Goal: Task Accomplishment & Management: Manage account settings

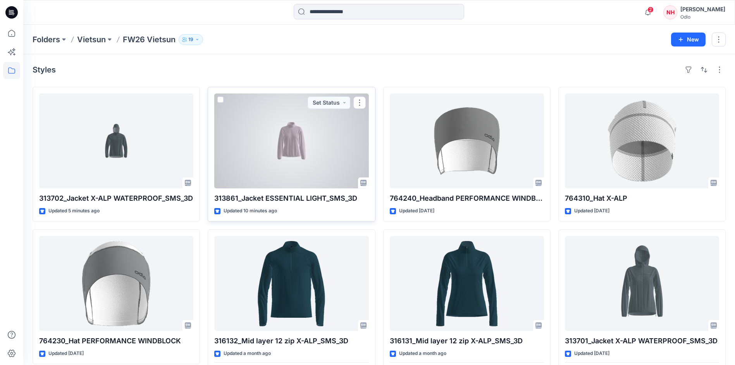
click at [328, 143] on div at bounding box center [291, 140] width 154 height 95
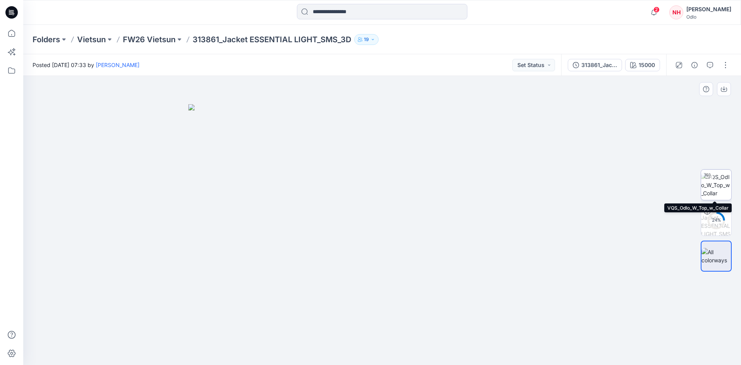
click at [716, 183] on img at bounding box center [716, 185] width 30 height 24
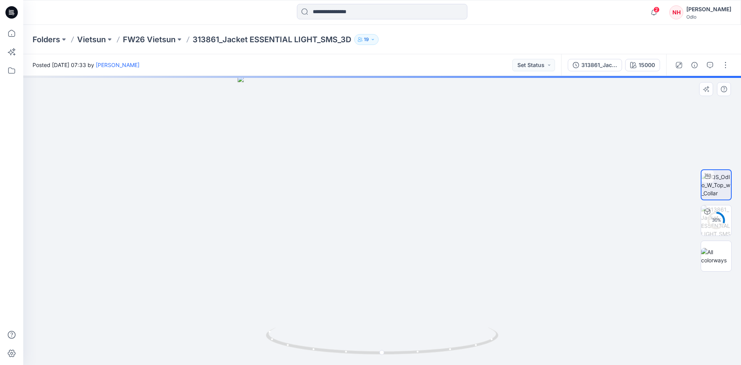
drag, startPoint x: 716, startPoint y: 183, endPoint x: 643, endPoint y: 150, distance: 80.0
click at [643, 150] on div at bounding box center [382, 220] width 718 height 289
drag, startPoint x: 405, startPoint y: 185, endPoint x: 463, endPoint y: 190, distance: 57.6
click at [463, 190] on div at bounding box center [382, 220] width 718 height 289
drag, startPoint x: 436, startPoint y: 203, endPoint x: 242, endPoint y: 115, distance: 212.6
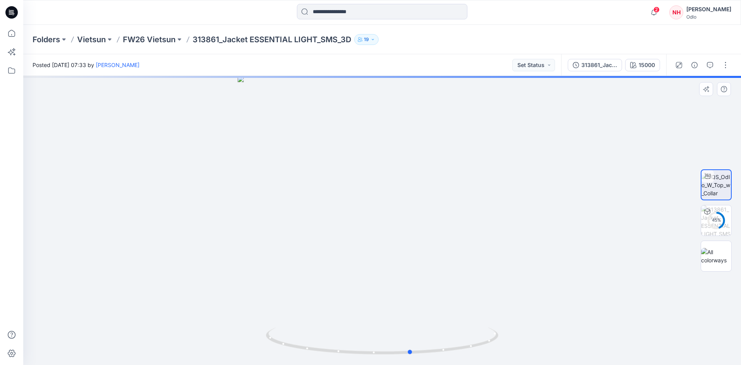
click at [359, 162] on div at bounding box center [382, 220] width 718 height 289
click at [163, 40] on p "FW26 Vietsun" at bounding box center [149, 39] width 53 height 11
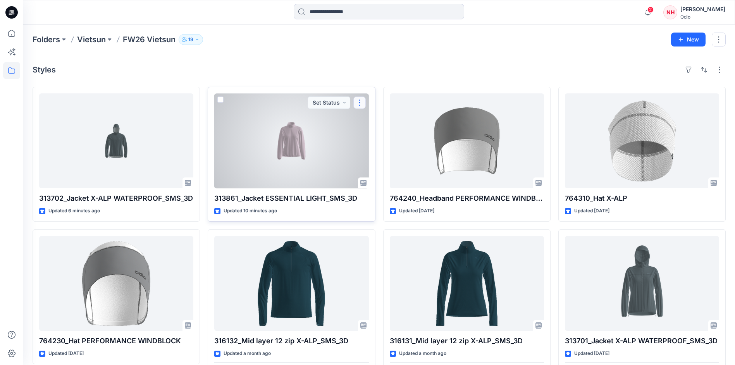
click at [360, 105] on button "button" at bounding box center [359, 102] width 12 height 12
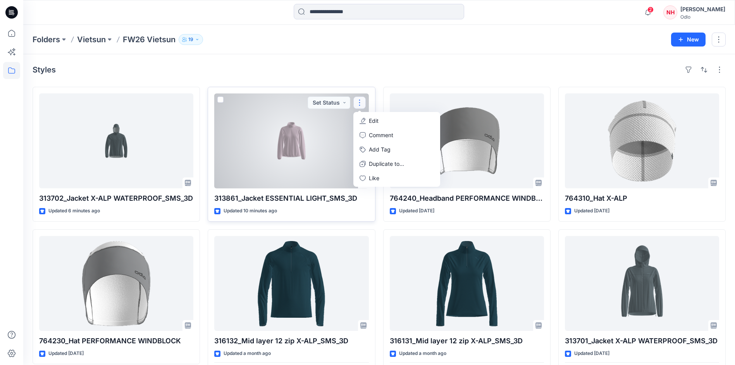
click at [394, 119] on button "Edit" at bounding box center [397, 121] width 84 height 14
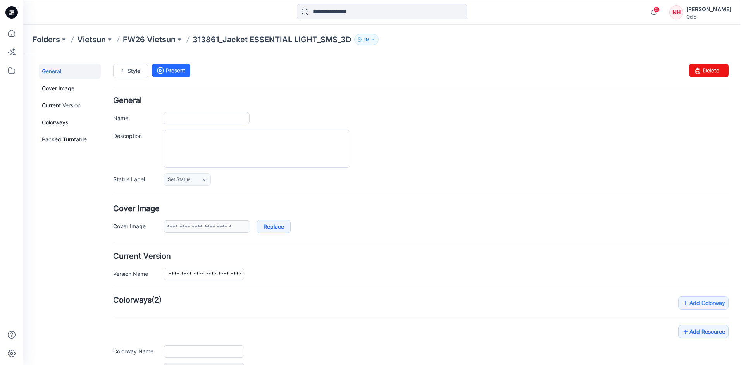
type input "**********"
type input "*****"
type input "**********"
click at [130, 225] on label "Cover Image" at bounding box center [134, 226] width 43 height 9
click at [154, 226] on link at bounding box center [156, 226] width 6 height 6
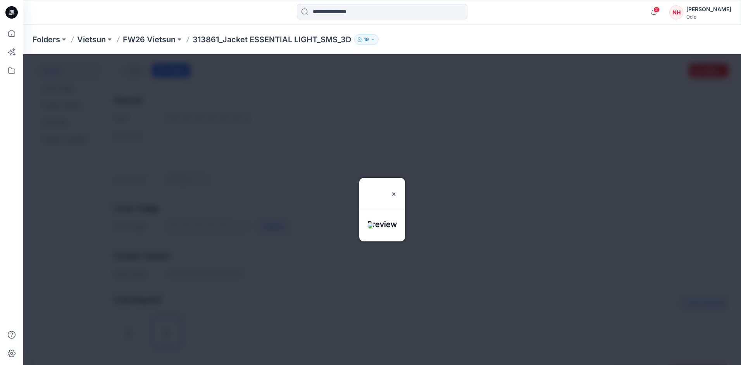
click at [215, 234] on div at bounding box center [382, 209] width 718 height 311
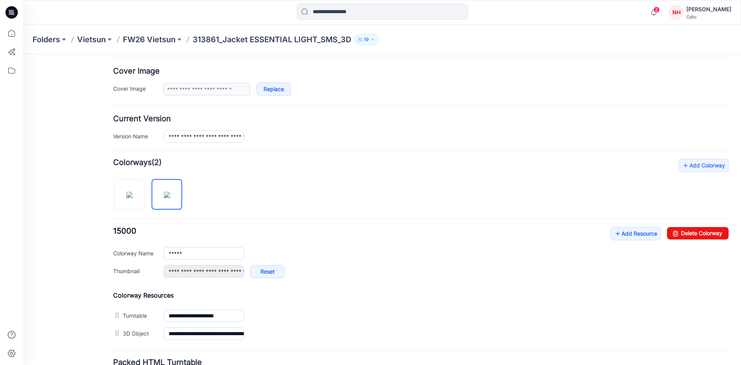
scroll to position [155, 0]
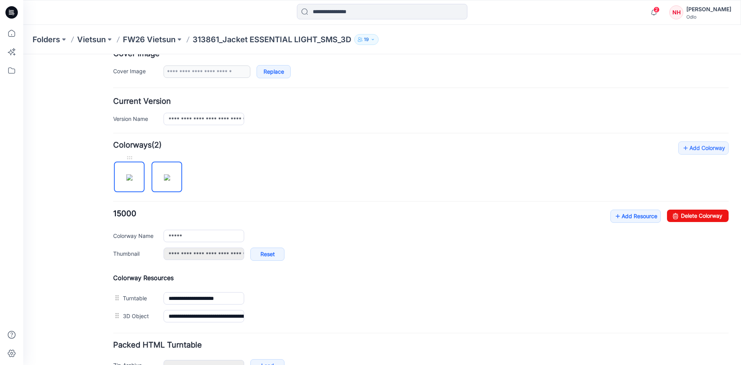
click at [126, 181] on img at bounding box center [129, 177] width 6 height 6
type input "*****"
type input "**********"
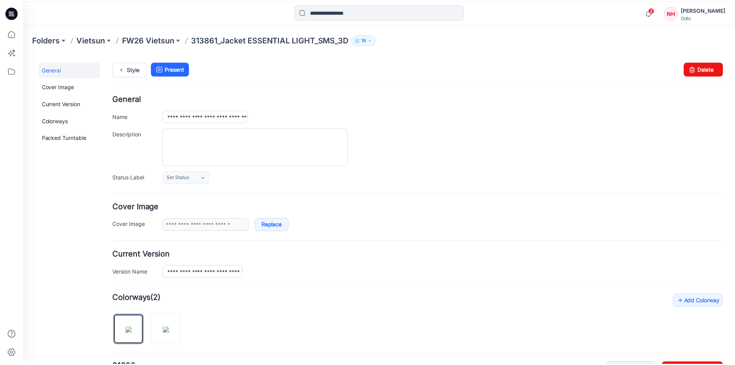
scroll to position [0, 0]
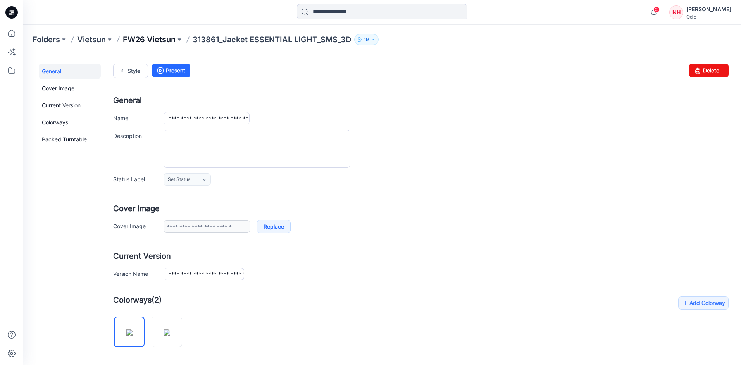
click at [142, 42] on p "FW26 Vietsun" at bounding box center [149, 39] width 53 height 11
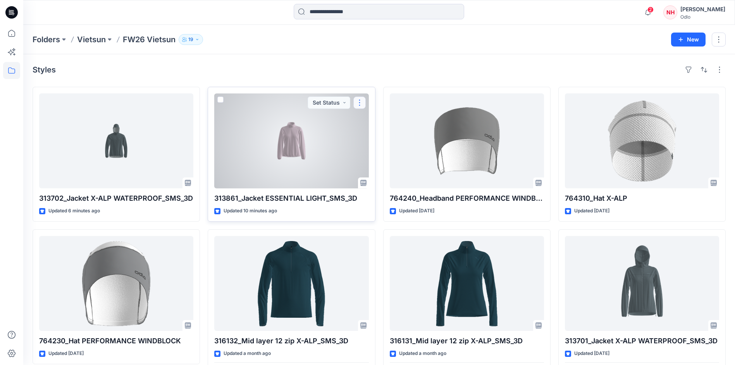
click at [361, 108] on button "button" at bounding box center [359, 102] width 12 height 12
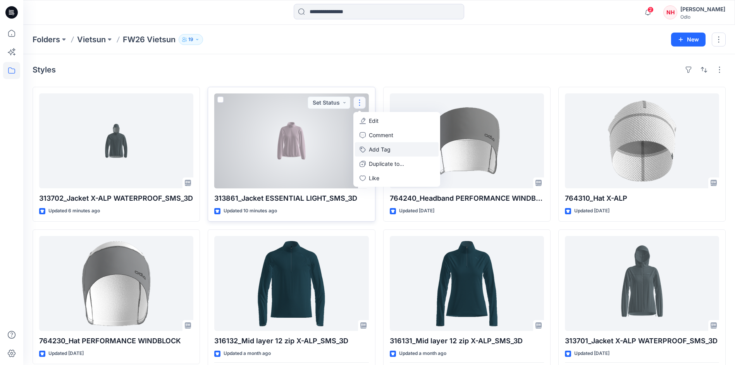
click at [385, 149] on button "Add Tag" at bounding box center [397, 149] width 84 height 14
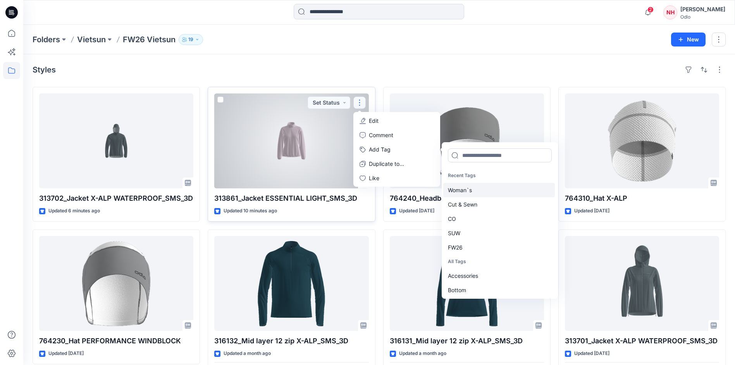
click at [471, 191] on div "Woman`s" at bounding box center [499, 190] width 112 height 14
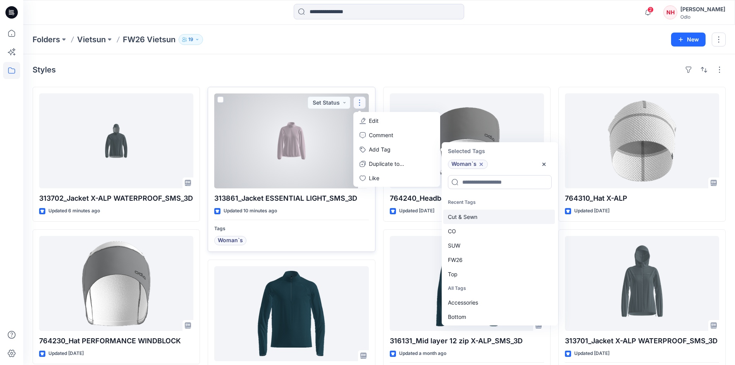
click at [475, 217] on div "Cut & Sewn" at bounding box center [499, 217] width 112 height 14
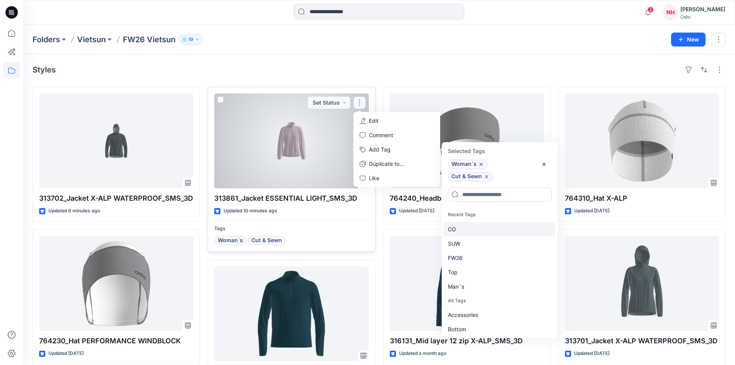
click at [480, 233] on div "CO" at bounding box center [499, 229] width 112 height 14
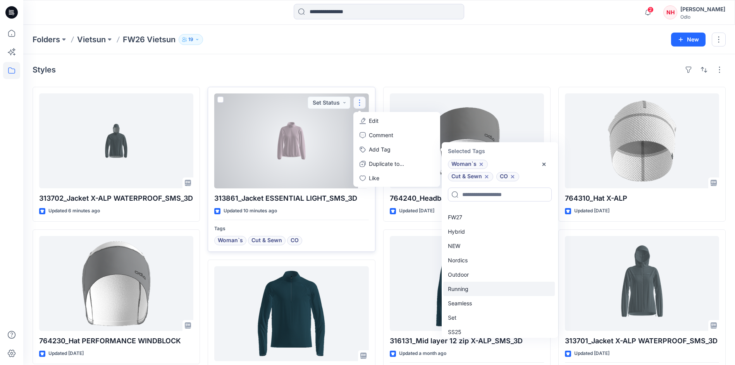
click at [471, 288] on div "Running" at bounding box center [499, 289] width 112 height 14
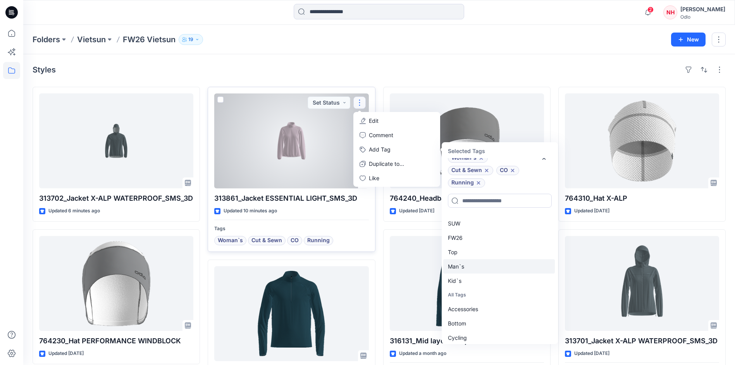
scroll to position [0, 0]
click at [461, 255] on div "FW26" at bounding box center [499, 250] width 112 height 14
click at [455, 250] on div "Top" at bounding box center [499, 250] width 112 height 14
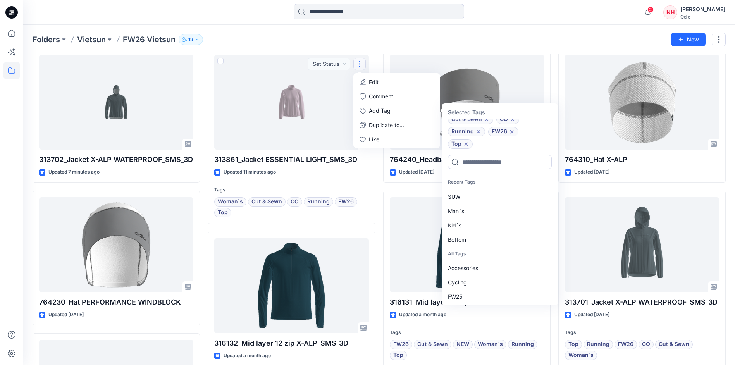
click at [388, 33] on div "Folders Vietsun FW26 Vietsun 19 New" at bounding box center [379, 39] width 712 height 29
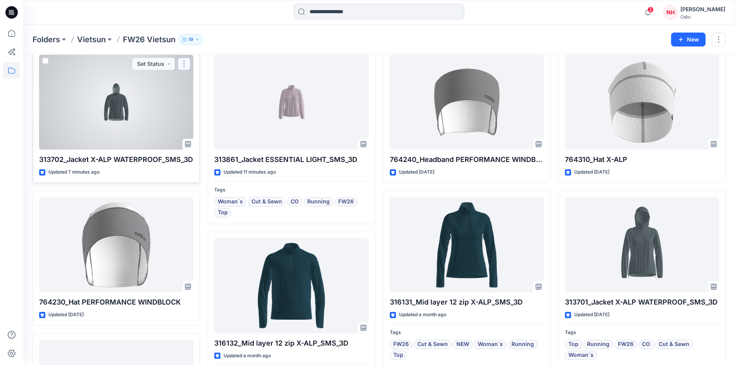
click at [183, 65] on button "button" at bounding box center [184, 64] width 12 height 12
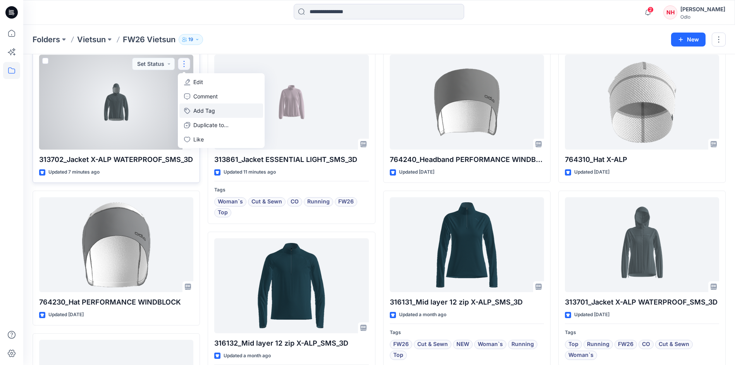
click at [213, 110] on button "Add Tag" at bounding box center [221, 110] width 84 height 14
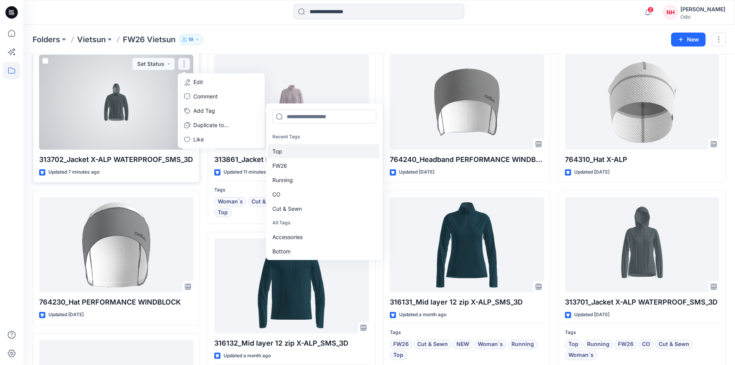
click at [284, 150] on div "Top" at bounding box center [324, 151] width 112 height 14
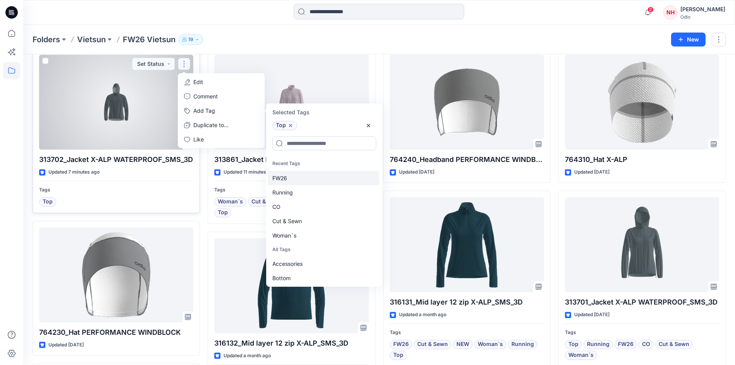
click at [287, 179] on div "FW26" at bounding box center [324, 178] width 112 height 14
click at [290, 180] on div "Running" at bounding box center [324, 178] width 112 height 14
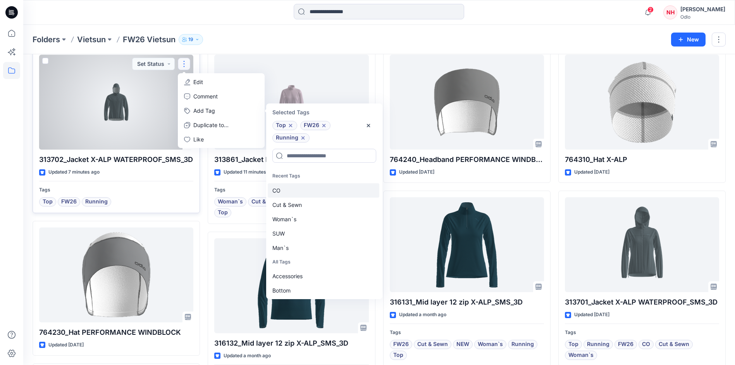
click at [290, 186] on div "CO" at bounding box center [324, 190] width 112 height 14
click at [300, 192] on div "Cut & Sewn" at bounding box center [324, 190] width 112 height 14
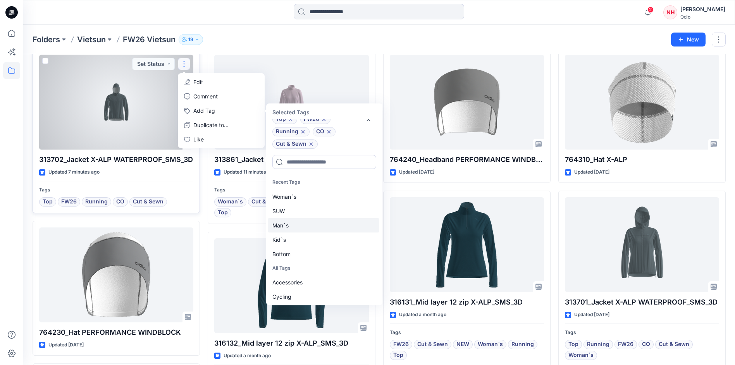
click at [299, 229] on div "Man`s" at bounding box center [324, 225] width 112 height 14
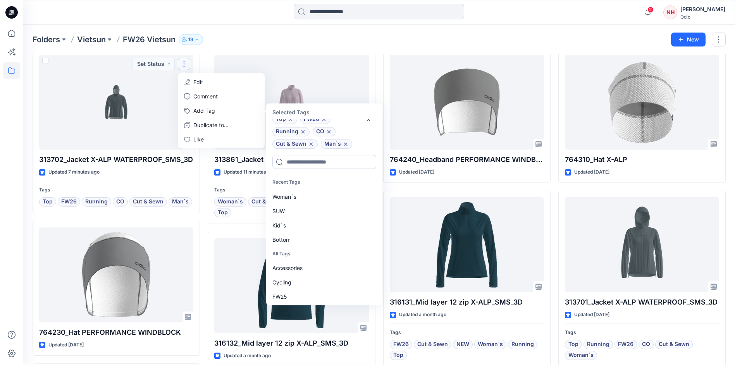
click at [226, 26] on div "Folders Vietsun FW26 Vietsun 19 New" at bounding box center [379, 39] width 712 height 29
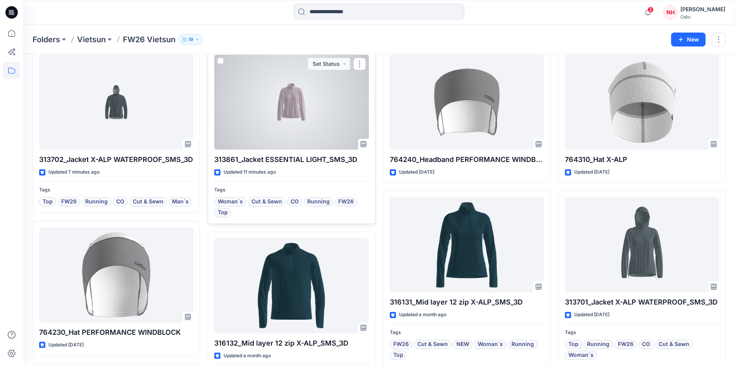
click at [289, 110] on div at bounding box center [291, 102] width 154 height 95
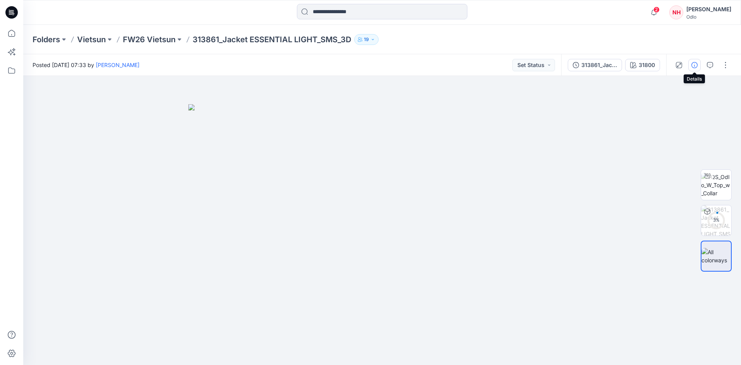
click at [696, 65] on icon "button" at bounding box center [694, 65] width 6 height 6
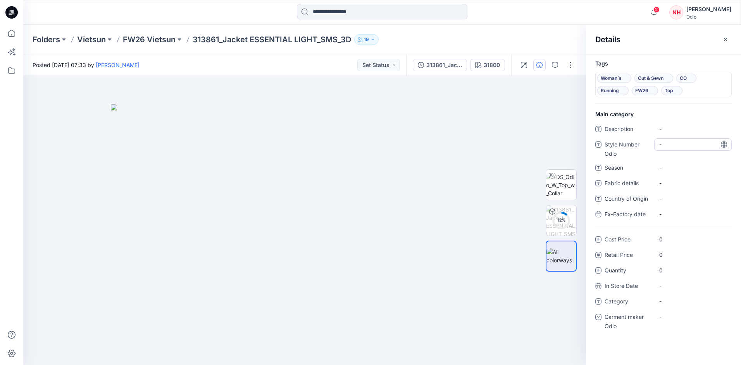
click at [667, 149] on div "-" at bounding box center [693, 144] width 78 height 12
type textarea "******"
click at [680, 169] on span "-" at bounding box center [692, 168] width 67 height 8
type textarea "****"
click at [673, 300] on span "-" at bounding box center [692, 301] width 67 height 8
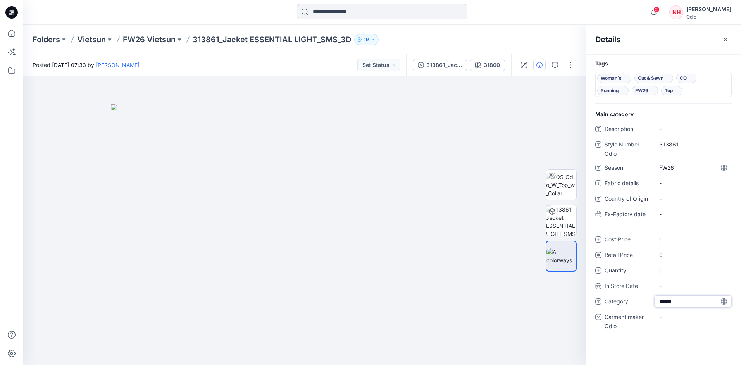
type textarea "*******"
click at [675, 298] on span "-" at bounding box center [692, 301] width 67 height 8
type textarea "*******"
click at [684, 322] on div "-" at bounding box center [693, 317] width 78 height 12
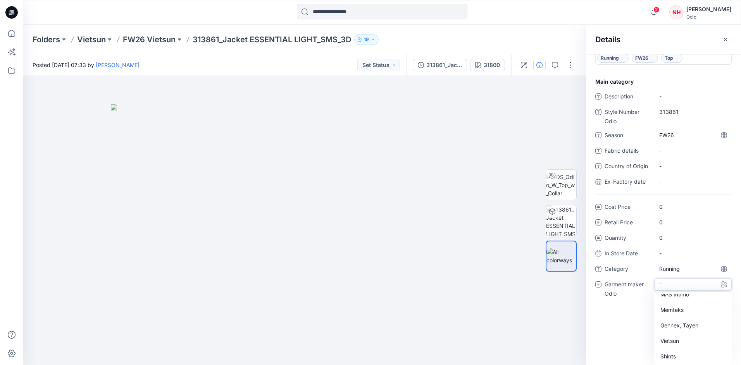
scroll to position [54, 0]
click at [677, 338] on div "Vietsun" at bounding box center [693, 340] width 74 height 16
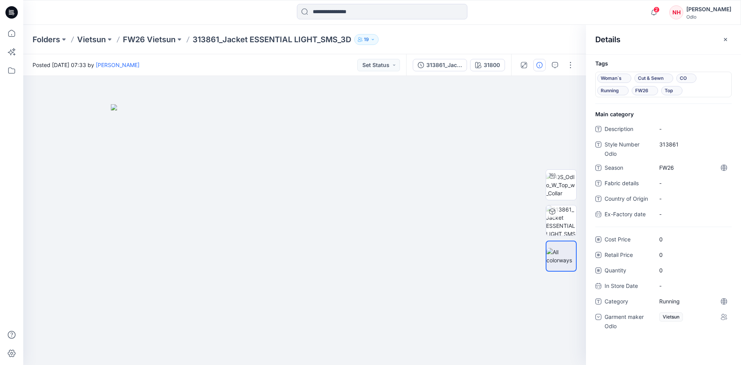
scroll to position [0, 0]
click at [143, 36] on p "FW26 Vietsun" at bounding box center [149, 39] width 53 height 11
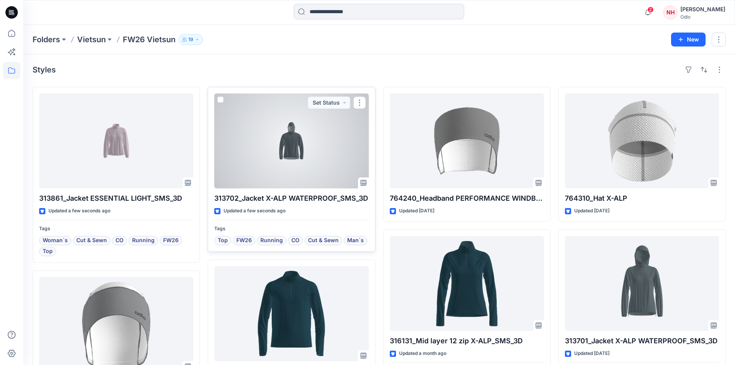
click at [314, 150] on div at bounding box center [291, 140] width 154 height 95
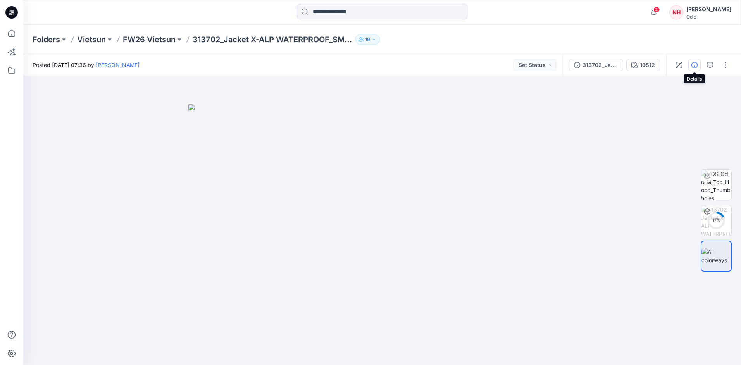
click at [697, 60] on button "button" at bounding box center [694, 65] width 12 height 12
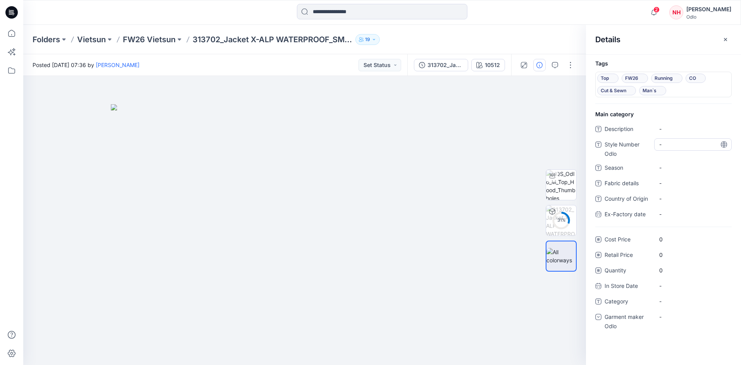
click at [670, 141] on Odlo "-" at bounding box center [692, 144] width 67 height 8
type textarea "******"
click at [675, 162] on div "-" at bounding box center [693, 168] width 78 height 12
type textarea "****"
click at [679, 302] on span "-" at bounding box center [692, 301] width 67 height 8
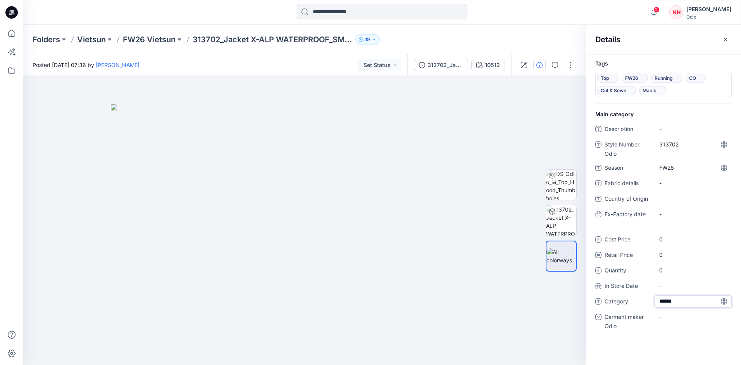
type textarea "*******"
click at [683, 313] on div "-" at bounding box center [693, 317] width 78 height 12
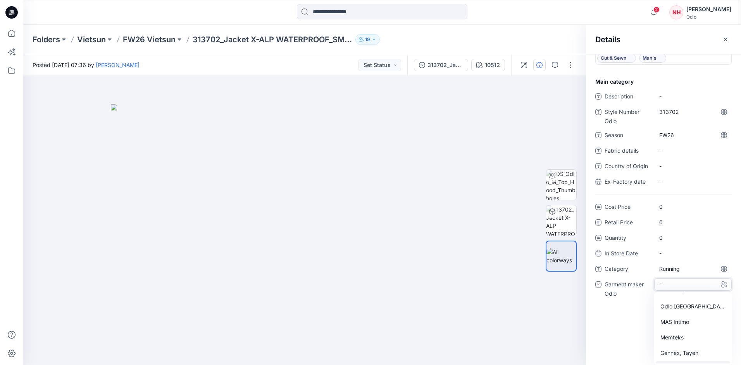
scroll to position [39, 0]
click at [683, 355] on div "Vietsun" at bounding box center [693, 356] width 74 height 16
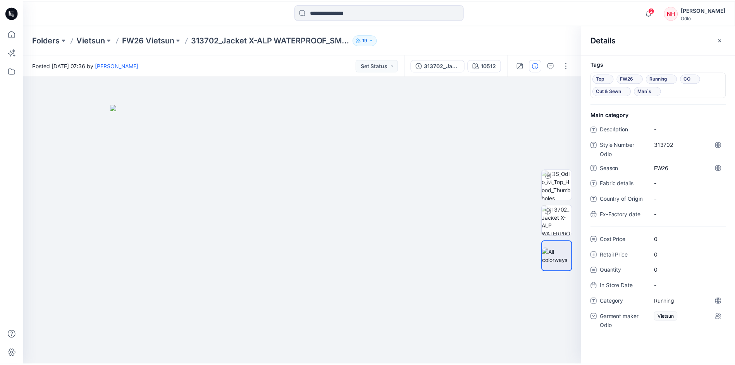
scroll to position [0, 0]
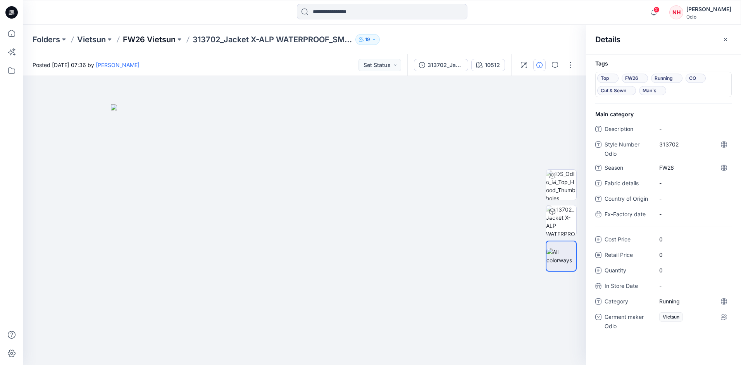
click at [160, 43] on p "FW26 Vietsun" at bounding box center [149, 39] width 53 height 11
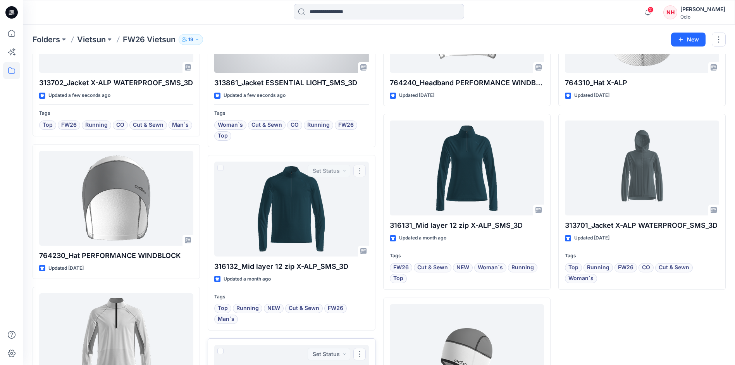
scroll to position [0, 0]
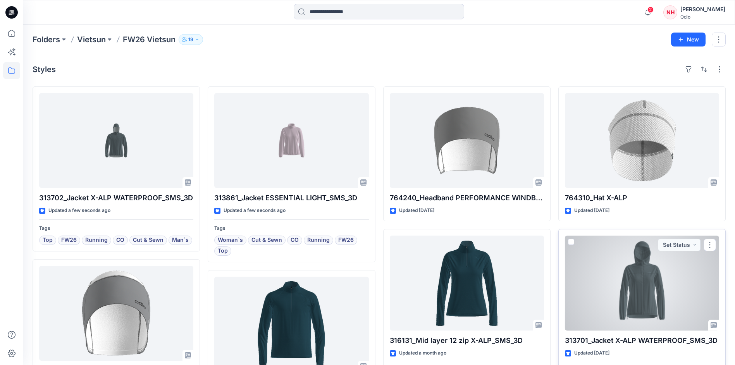
click at [588, 277] on div at bounding box center [642, 283] width 154 height 95
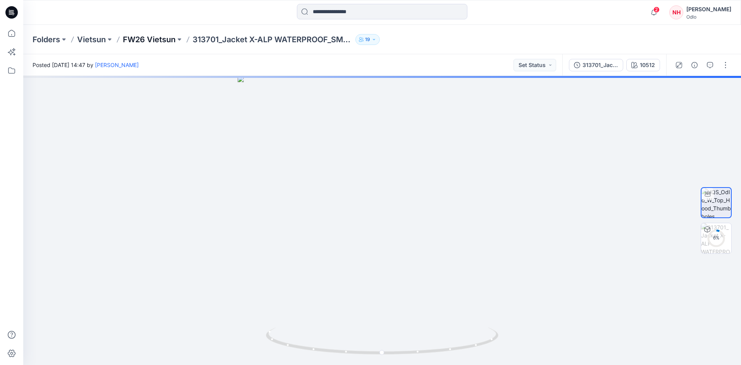
click at [148, 38] on p "FW26 Vietsun" at bounding box center [149, 39] width 53 height 11
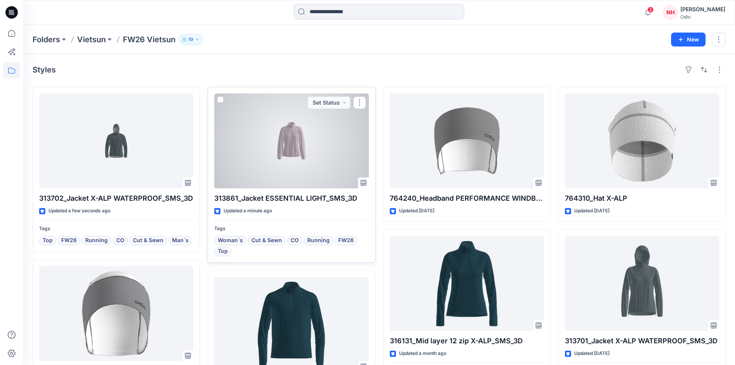
click at [270, 143] on div at bounding box center [291, 140] width 154 height 95
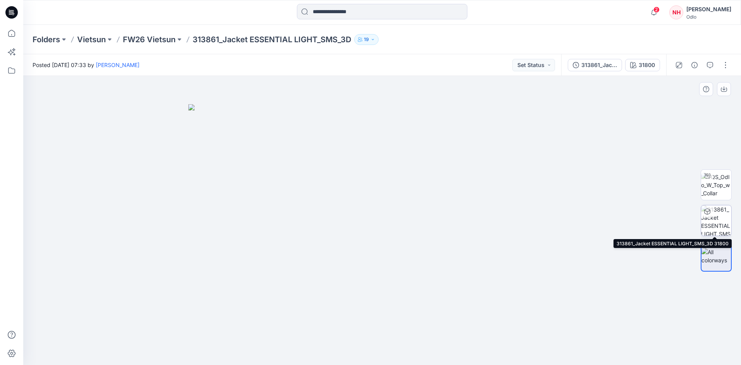
click at [717, 220] on img at bounding box center [716, 220] width 30 height 30
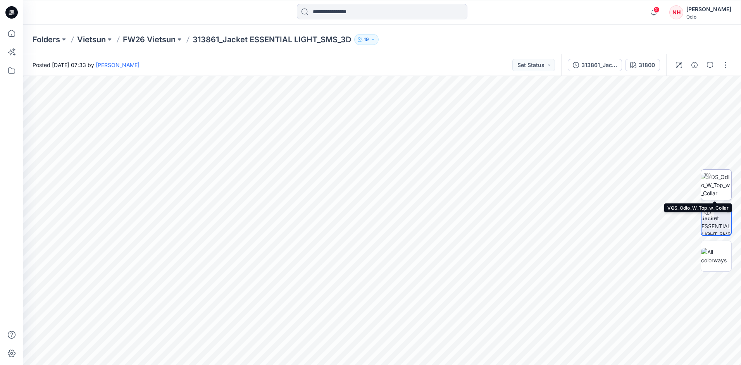
click at [717, 196] on img at bounding box center [716, 185] width 30 height 24
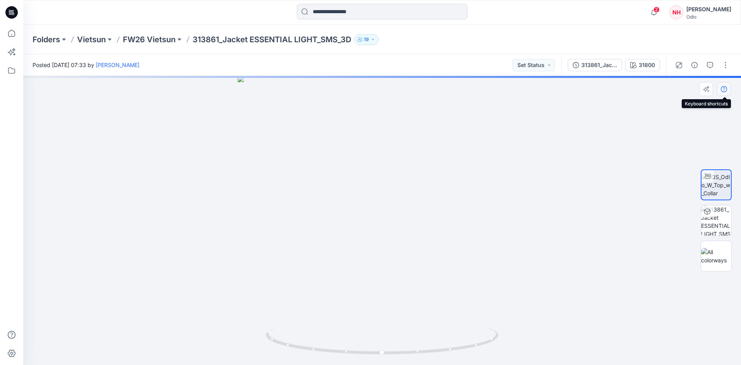
click at [724, 88] on icon "button" at bounding box center [724, 89] width 6 height 6
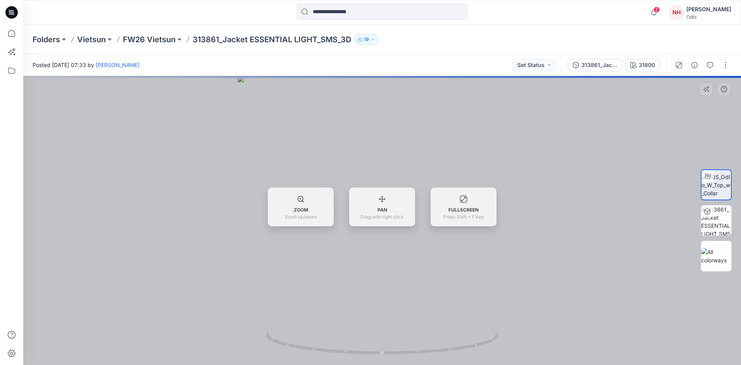
click at [697, 124] on div at bounding box center [716, 221] width 50 height 194
click at [722, 92] on div at bounding box center [382, 220] width 718 height 289
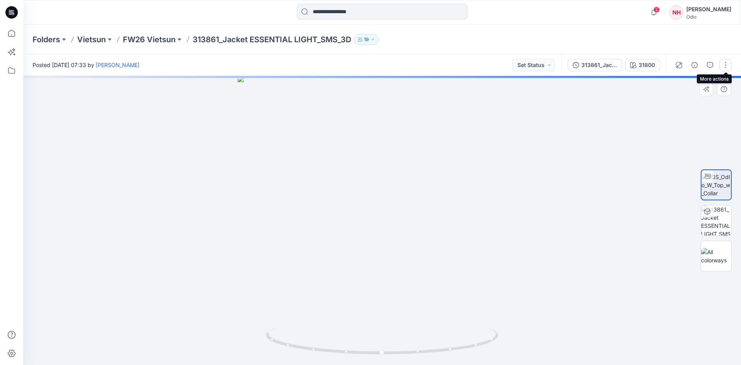
click at [728, 63] on button "button" at bounding box center [725, 65] width 12 height 12
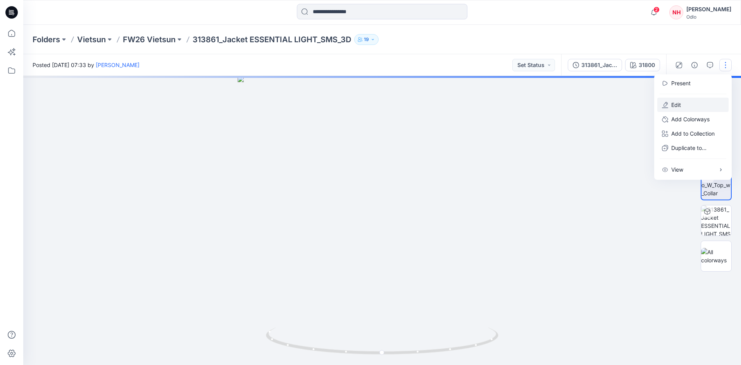
click at [702, 100] on button "Edit" at bounding box center [692, 105] width 71 height 14
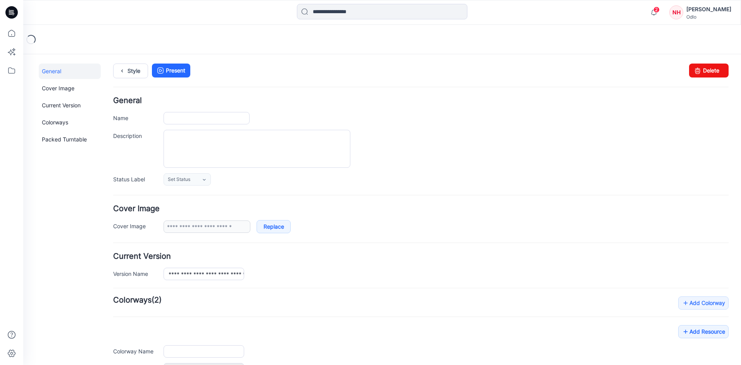
type input "**********"
type input "*****"
type input "**********"
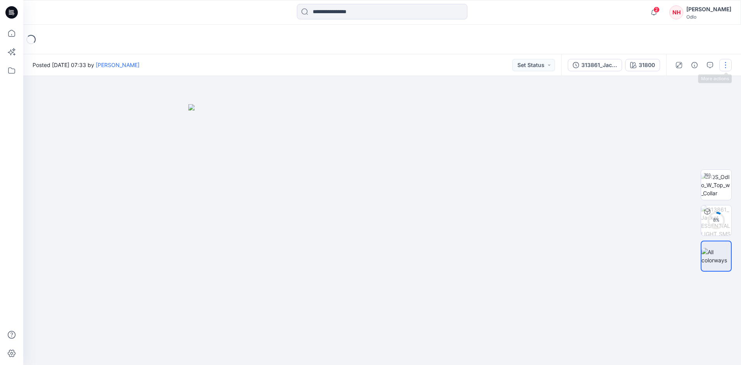
click at [730, 65] on button "button" at bounding box center [725, 65] width 12 height 12
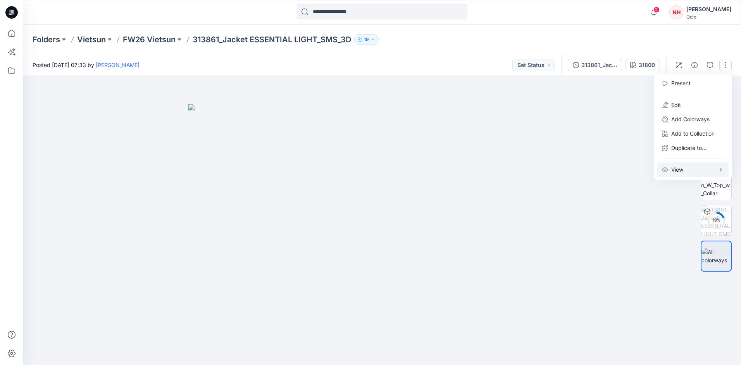
click at [684, 169] on button "View" at bounding box center [692, 169] width 71 height 14
click at [673, 236] on div at bounding box center [382, 220] width 718 height 289
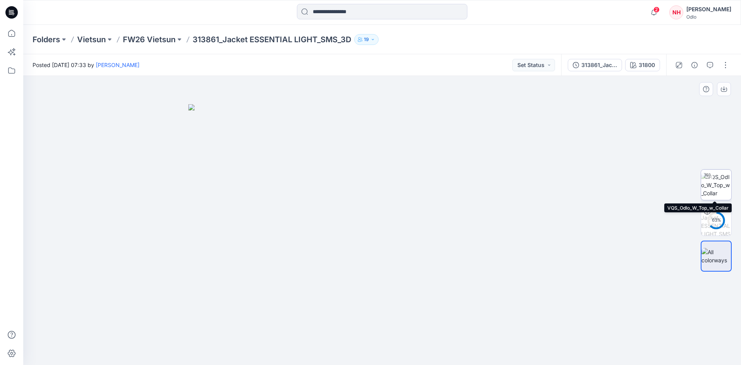
click at [721, 180] on img at bounding box center [716, 185] width 30 height 24
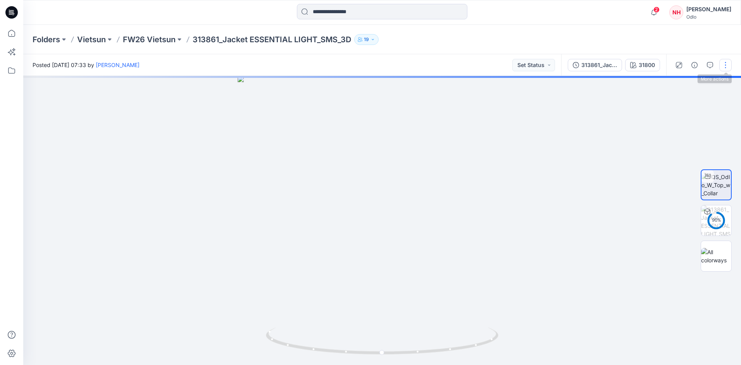
click at [726, 67] on button "button" at bounding box center [725, 65] width 12 height 12
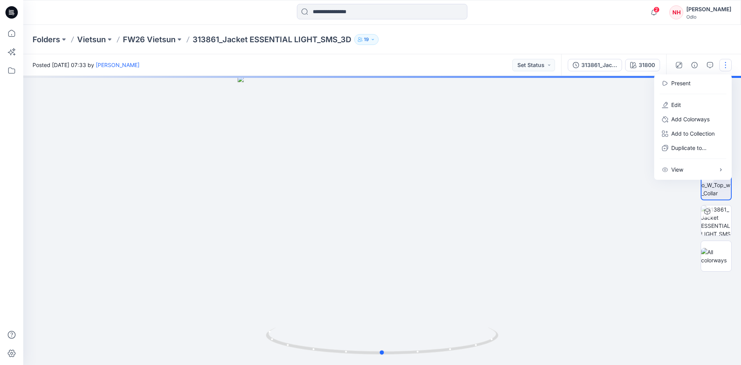
click at [657, 267] on div at bounding box center [382, 220] width 718 height 289
